Goal: Task Accomplishment & Management: Use online tool/utility

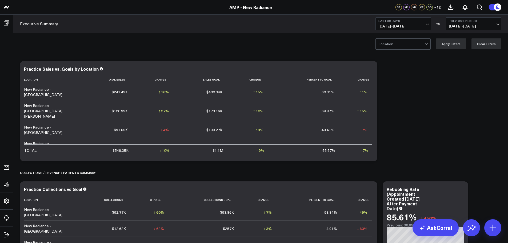
click at [404, 26] on span "[DATE] - [DATE]" at bounding box center [403, 26] width 50 height 4
click at [397, 108] on link "Last Month" at bounding box center [403, 108] width 55 height 10
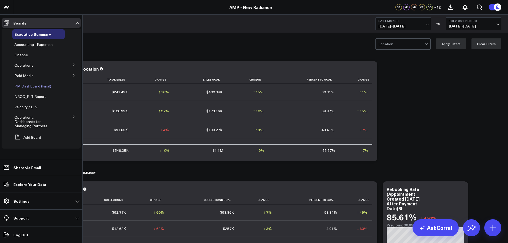
click at [29, 86] on span "PM Dashboard (Final)" at bounding box center [32, 85] width 37 height 5
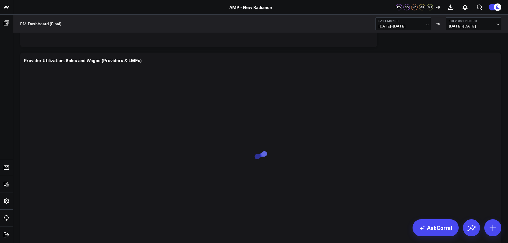
scroll to position [640, 0]
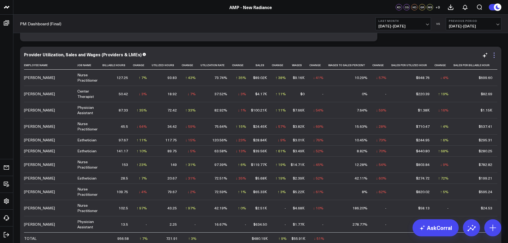
click at [495, 57] on icon at bounding box center [494, 55] width 6 height 6
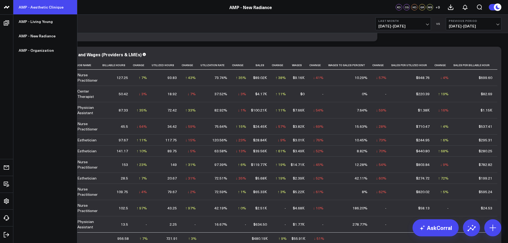
click at [42, 8] on link "AMP - Aesthetic Clinique" at bounding box center [45, 7] width 64 height 14
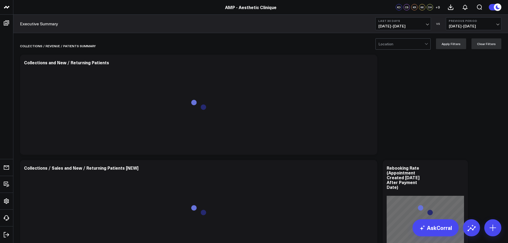
click at [427, 24] on span "[DATE] - [DATE]" at bounding box center [403, 26] width 50 height 4
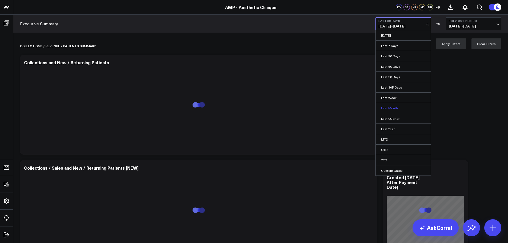
click at [400, 107] on link "Last Month" at bounding box center [403, 108] width 55 height 10
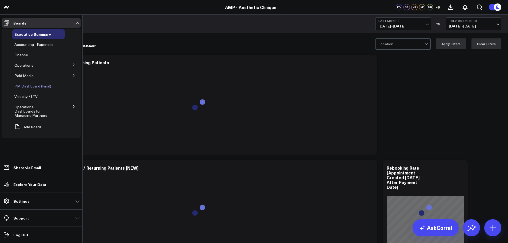
click at [31, 85] on span "PM Dashboard (Final)" at bounding box center [32, 85] width 37 height 5
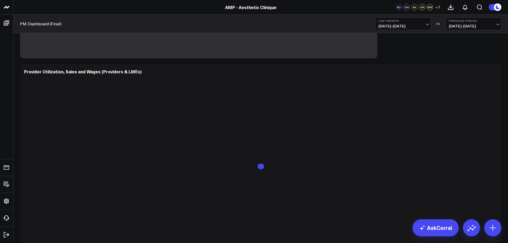
scroll to position [213, 0]
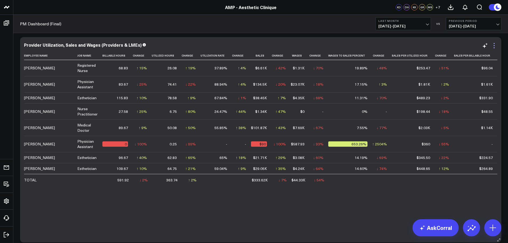
click at [492, 47] on icon at bounding box center [494, 45] width 6 height 6
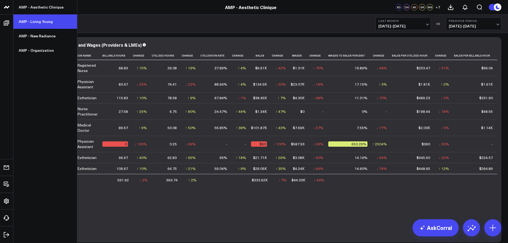
click at [37, 20] on link "AMP - Living Young" at bounding box center [45, 21] width 64 height 14
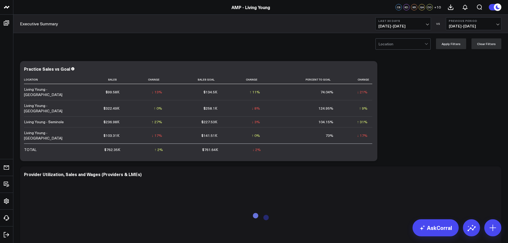
click at [396, 19] on b "Last 30 Days" at bounding box center [403, 20] width 50 height 3
click at [391, 107] on link "Last Month" at bounding box center [403, 108] width 55 height 10
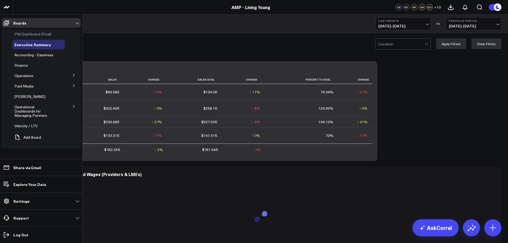
click at [30, 32] on span "PM Dashboard (Final)" at bounding box center [32, 33] width 37 height 5
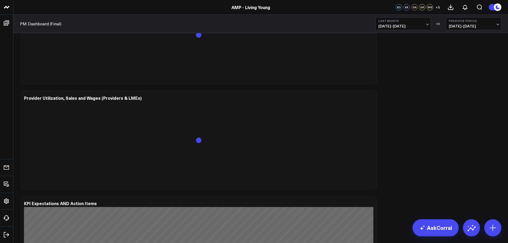
scroll to position [293, 0]
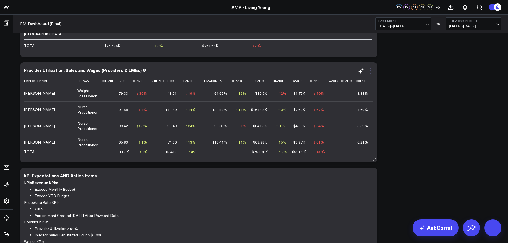
click at [371, 72] on icon at bounding box center [370, 71] width 6 height 6
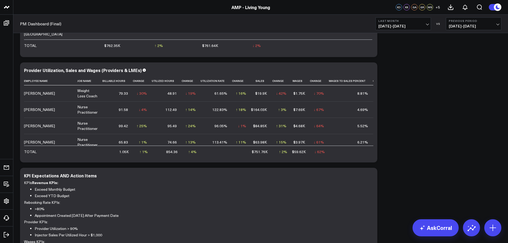
drag, startPoint x: 469, startPoint y: 60, endPoint x: 465, endPoint y: 59, distance: 5.0
